Goal: Information Seeking & Learning: Learn about a topic

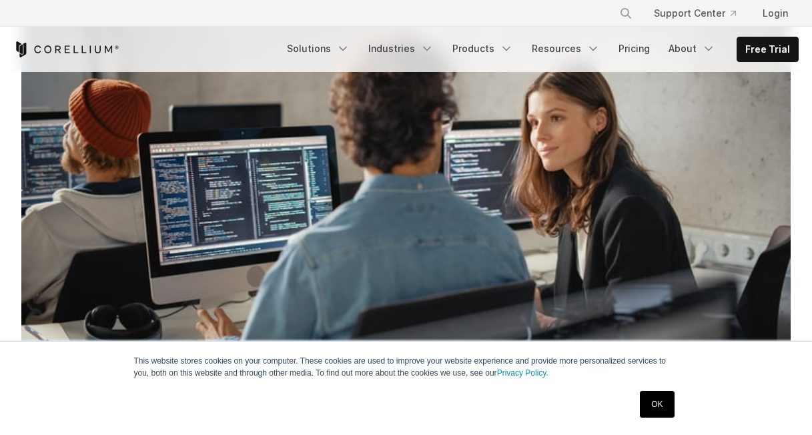
click at [657, 406] on link "OK" at bounding box center [657, 404] width 34 height 27
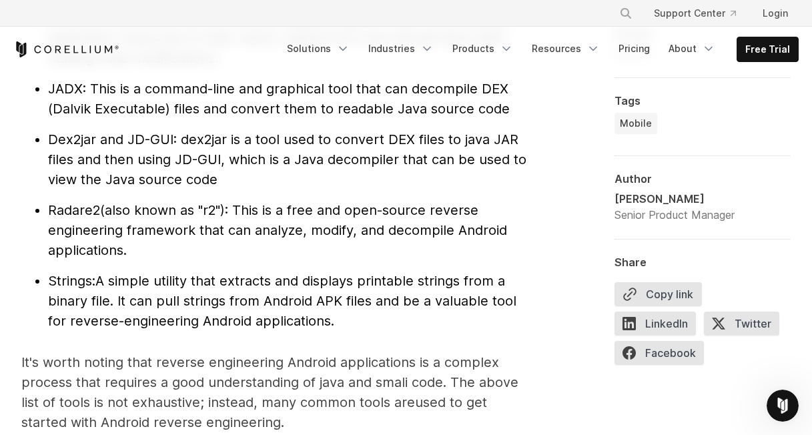
scroll to position [1534, 0]
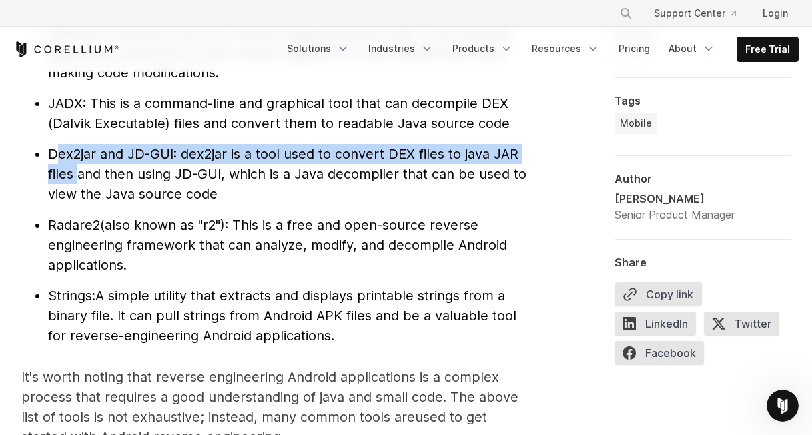
drag, startPoint x: 54, startPoint y: 155, endPoint x: 81, endPoint y: 165, distance: 28.5
click at [81, 165] on li "Dex2jar and JD-GUI : dex2jar is a tool used to convert DEX files to java JAR fi…" at bounding box center [287, 174] width 479 height 60
drag, startPoint x: 81, startPoint y: 164, endPoint x: 74, endPoint y: 158, distance: 9.0
click at [74, 158] on span "Dex2jar and JD-GUI" at bounding box center [110, 154] width 125 height 16
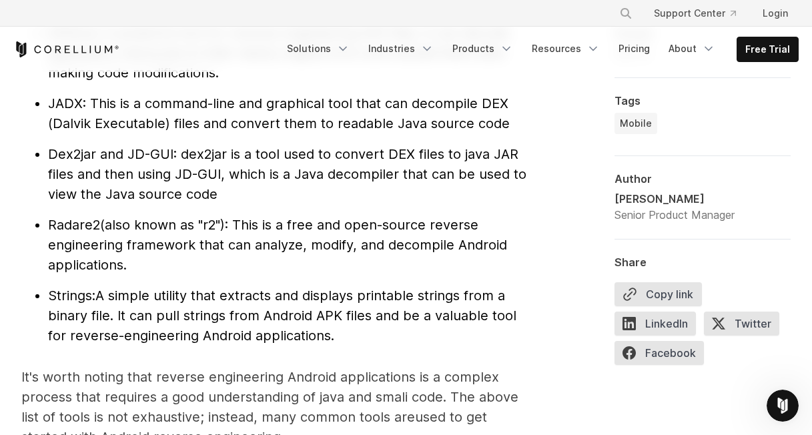
click at [50, 156] on span "Dex2jar and JD-GUI" at bounding box center [110, 154] width 125 height 16
drag, startPoint x: 48, startPoint y: 152, endPoint x: 95, endPoint y: 148, distance: 46.9
click at [95, 148] on span "Dex2jar and JD-GUI" at bounding box center [110, 154] width 125 height 16
drag, startPoint x: 95, startPoint y: 148, endPoint x: 78, endPoint y: 151, distance: 17.0
drag, startPoint x: 50, startPoint y: 223, endPoint x: 100, endPoint y: 219, distance: 50.1
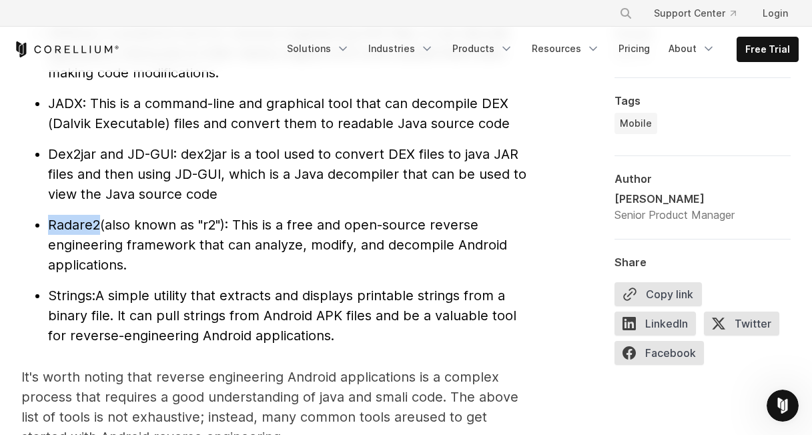
click at [100, 219] on span "Radare2" at bounding box center [74, 225] width 52 height 16
drag, startPoint x: 99, startPoint y: 219, endPoint x: 85, endPoint y: 223, distance: 14.6
click at [341, 294] on span "A simple utility that extracts and displays printable strings from a binary fil…" at bounding box center [282, 315] width 468 height 56
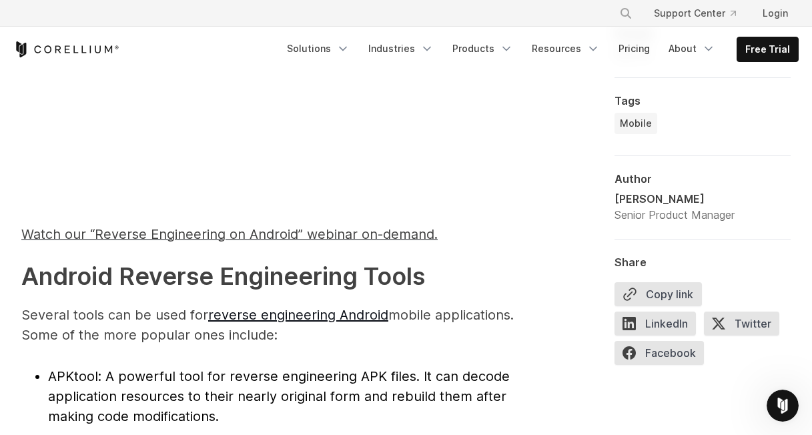
scroll to position [867, 0]
